Goal: Task Accomplishment & Management: Use online tool/utility

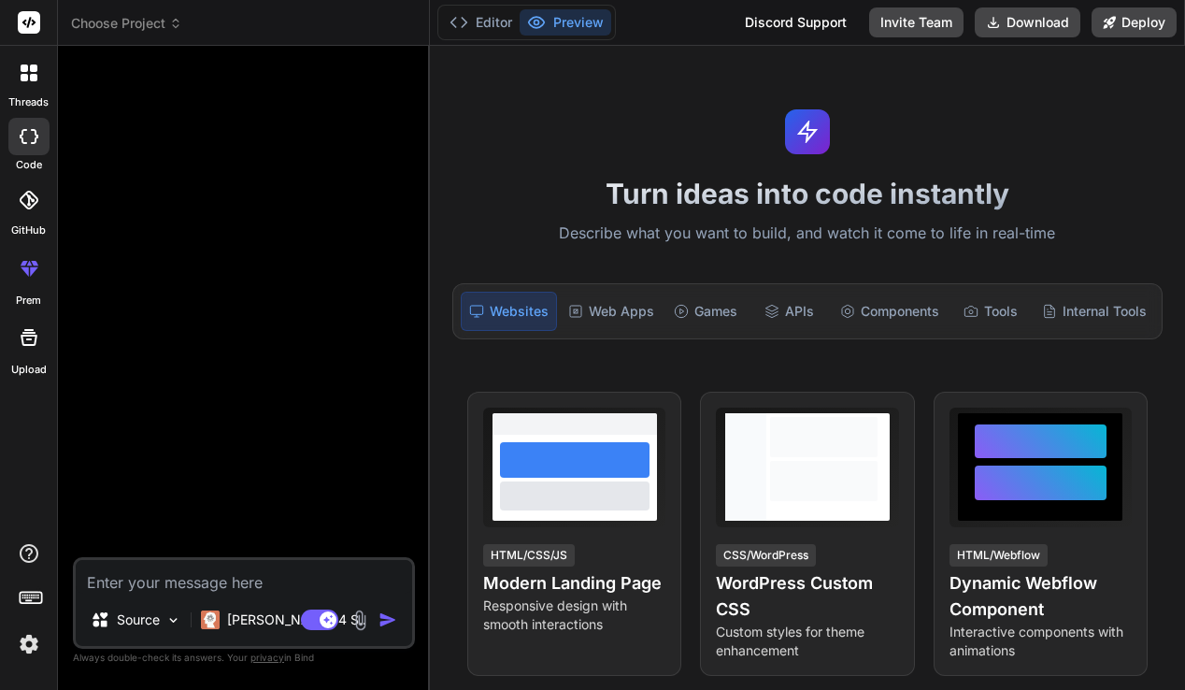
click at [151, 24] on span "Choose Project" at bounding box center [126, 23] width 111 height 19
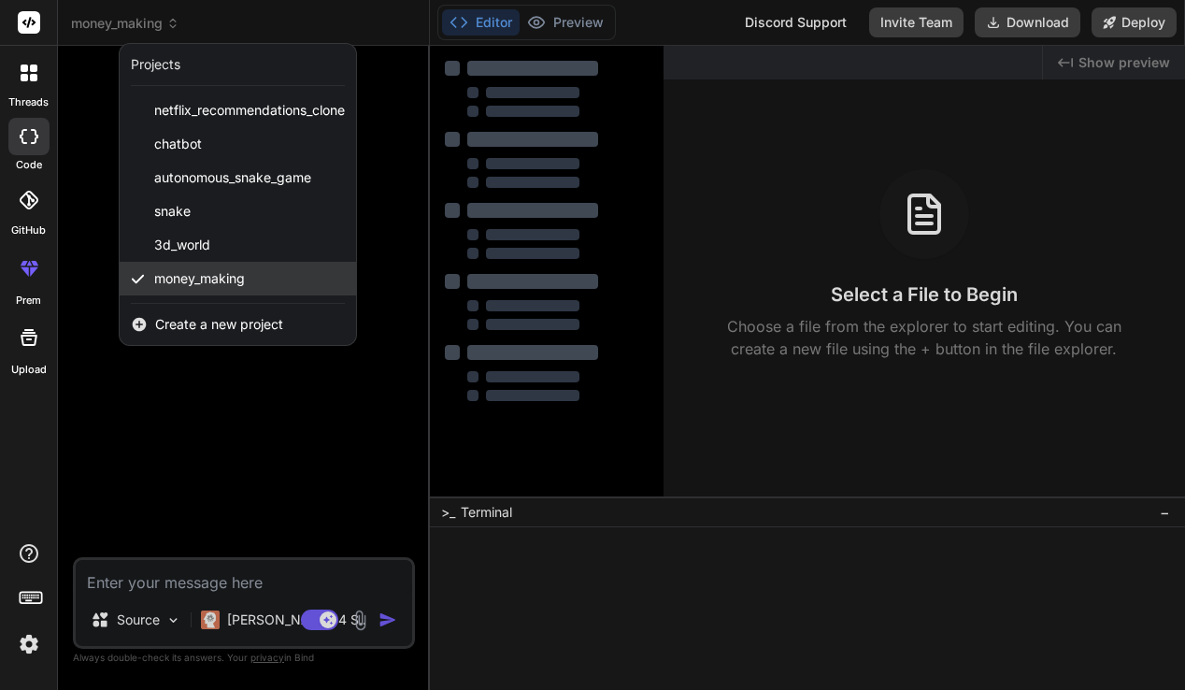
type textarea "x"
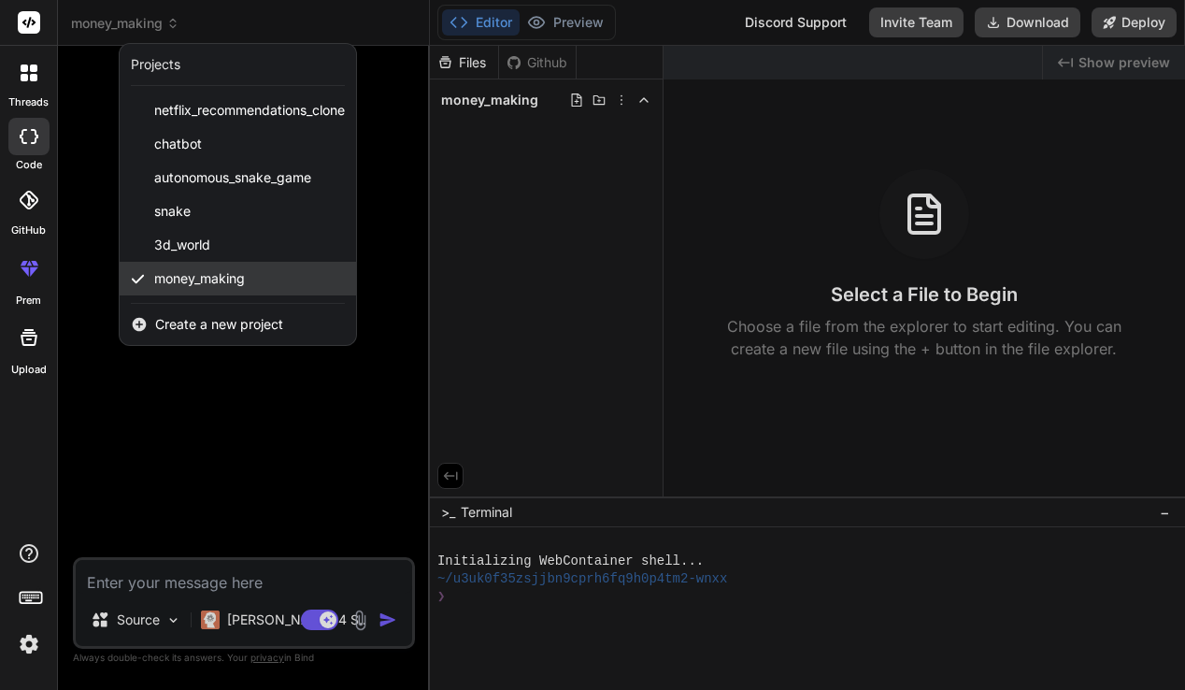
click at [229, 278] on span "money_making" at bounding box center [199, 278] width 91 height 19
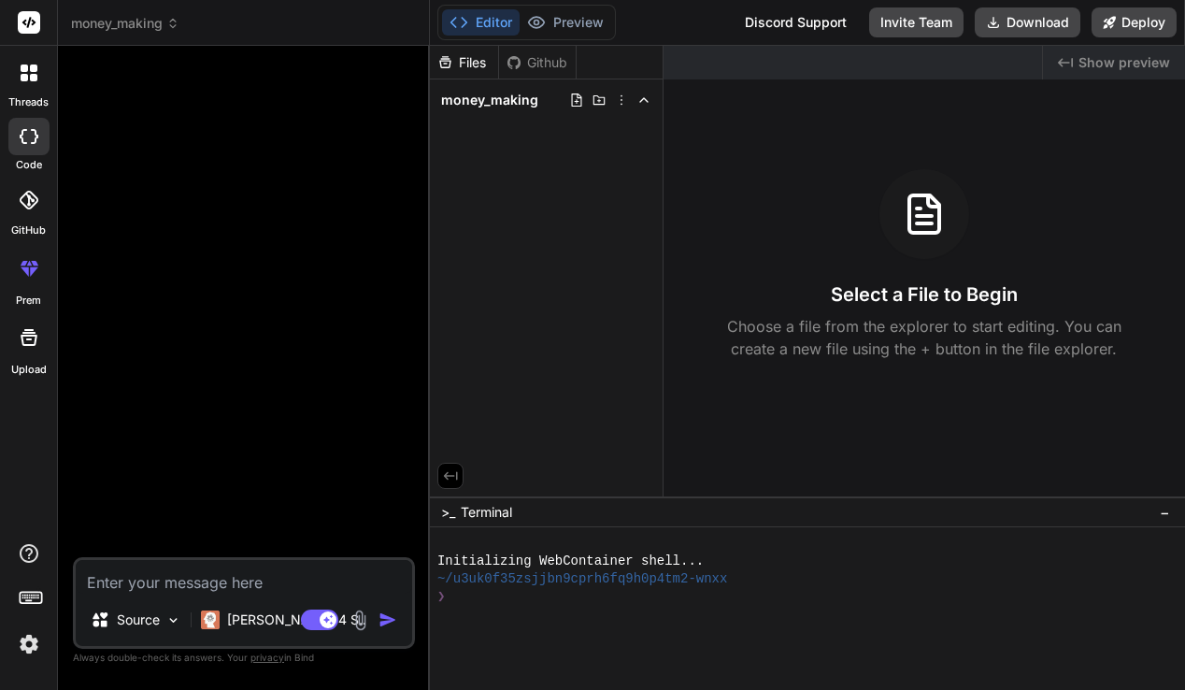
click at [124, 23] on span "money_making" at bounding box center [125, 23] width 108 height 19
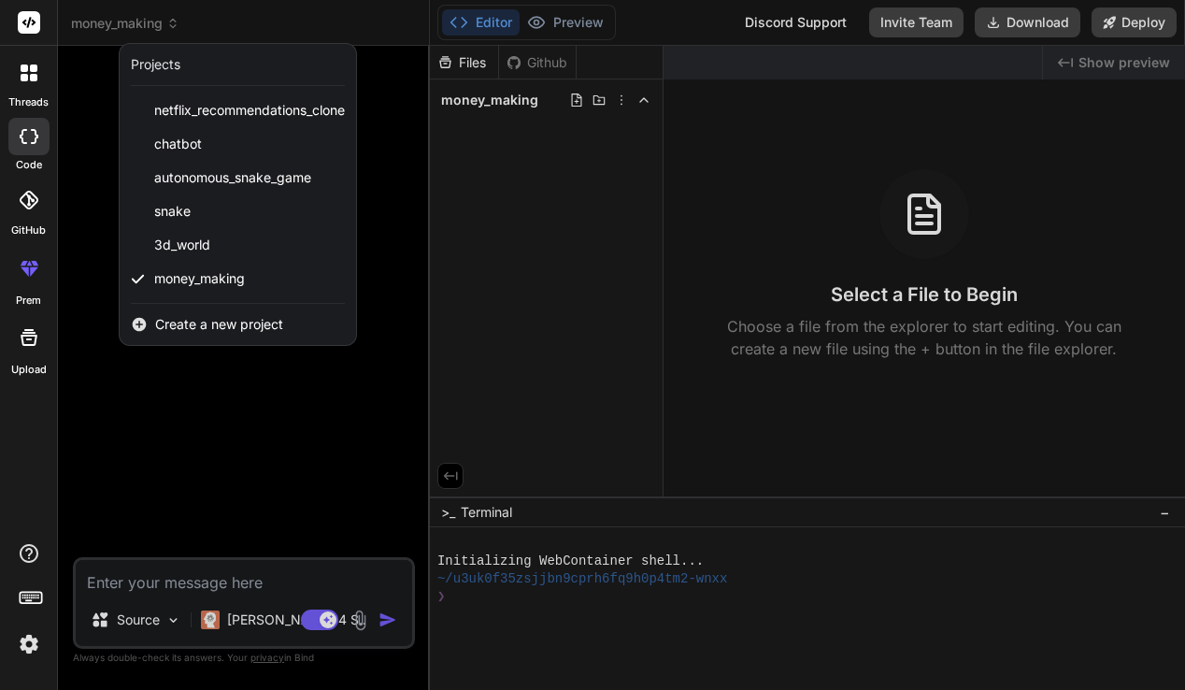
click at [124, 23] on div at bounding box center [592, 345] width 1185 height 690
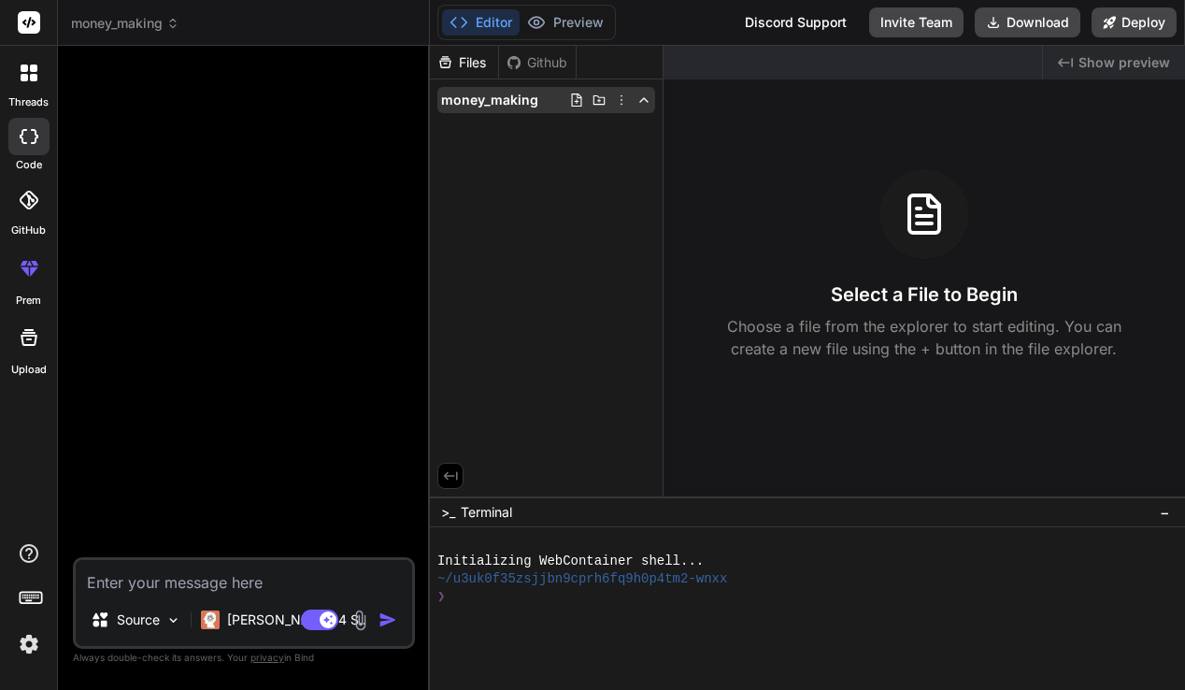
click at [498, 95] on span "money_making" at bounding box center [489, 100] width 97 height 19
click at [513, 113] on div "money_making" at bounding box center [546, 99] width 233 height 41
click at [512, 103] on span "money_making" at bounding box center [489, 100] width 97 height 19
